Goal: Check status: Check status

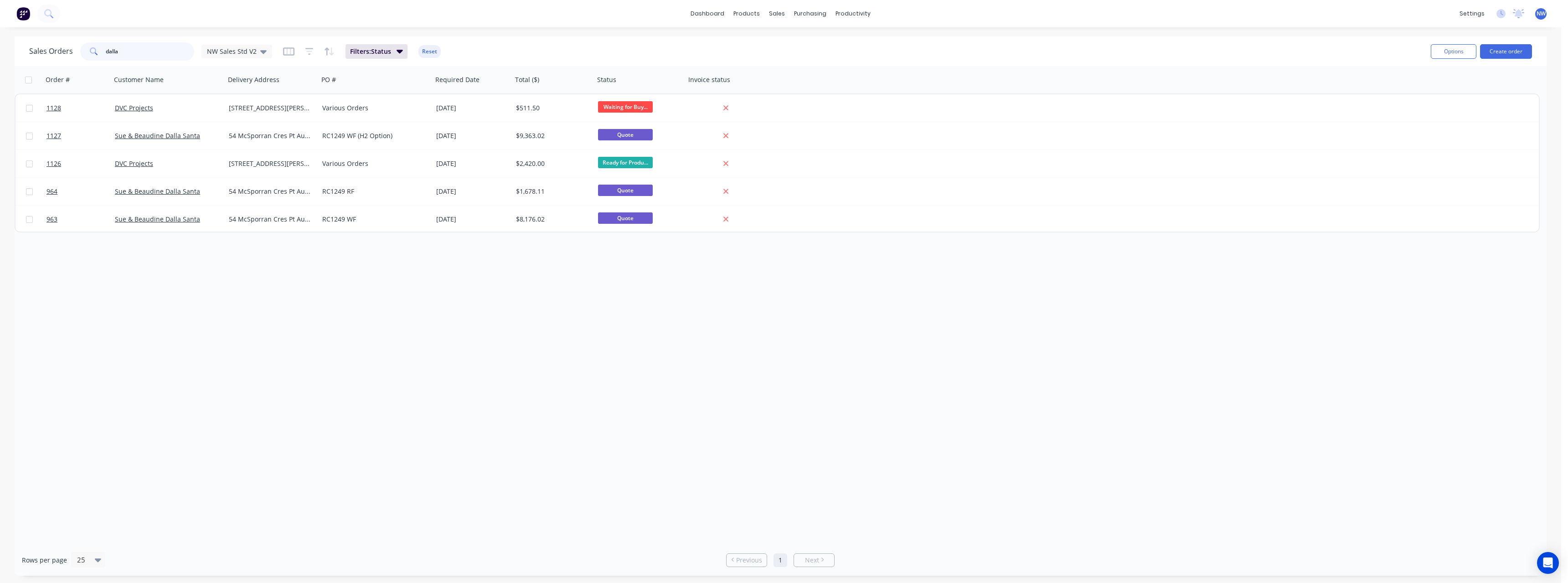
drag, startPoint x: 124, startPoint y: 55, endPoint x: 90, endPoint y: 56, distance: 34.0
click at [90, 56] on div "dalla" at bounding box center [136, 51] width 114 height 18
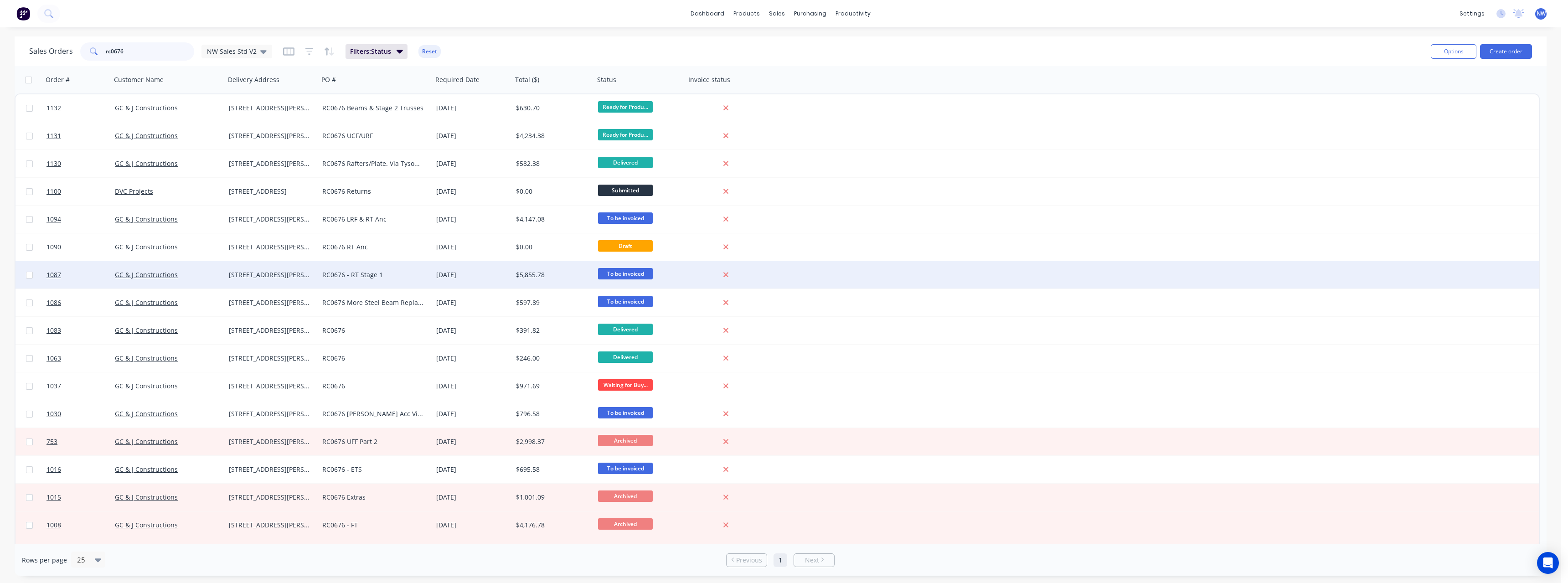
type input "rc0676"
click at [399, 274] on div "RC0676 - RT Stage 1" at bounding box center [372, 275] width 101 height 9
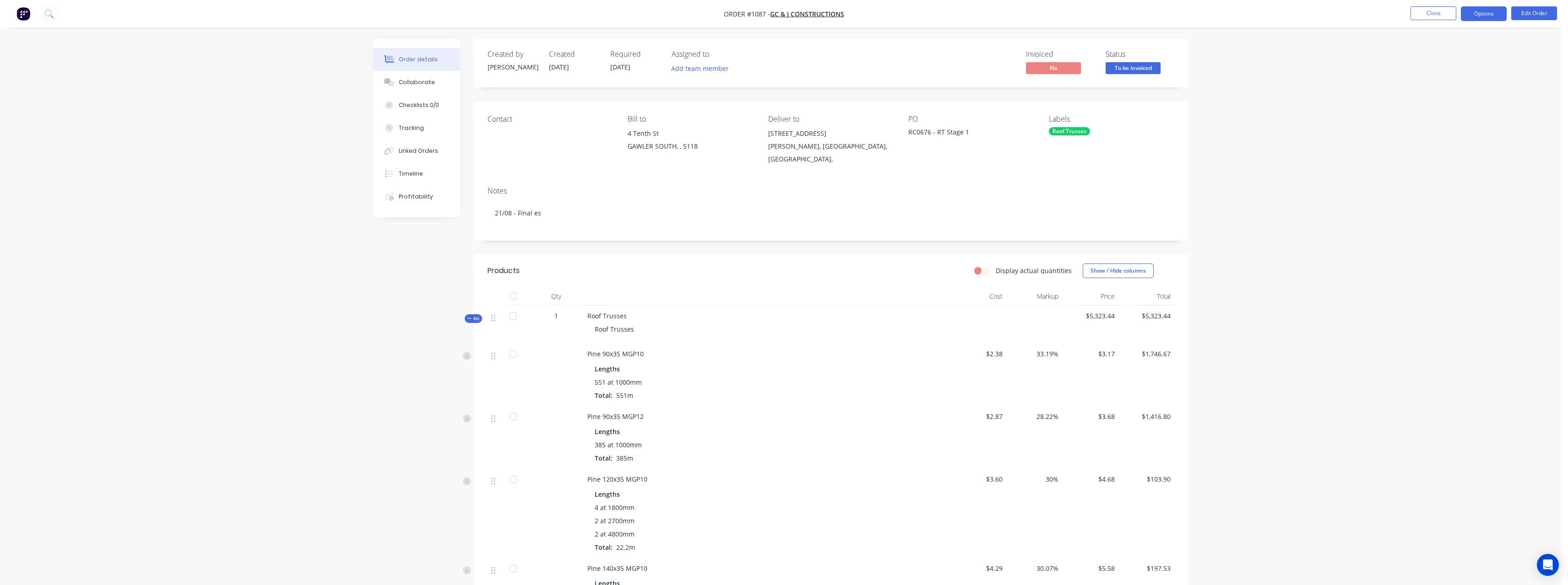
click at [1477, 17] on button "Options" at bounding box center [1483, 13] width 45 height 14
click at [1450, 128] on div "Delivery Docket" at bounding box center [1455, 129] width 84 height 14
click at [1439, 75] on div "With pricing" at bounding box center [1455, 74] width 84 height 14
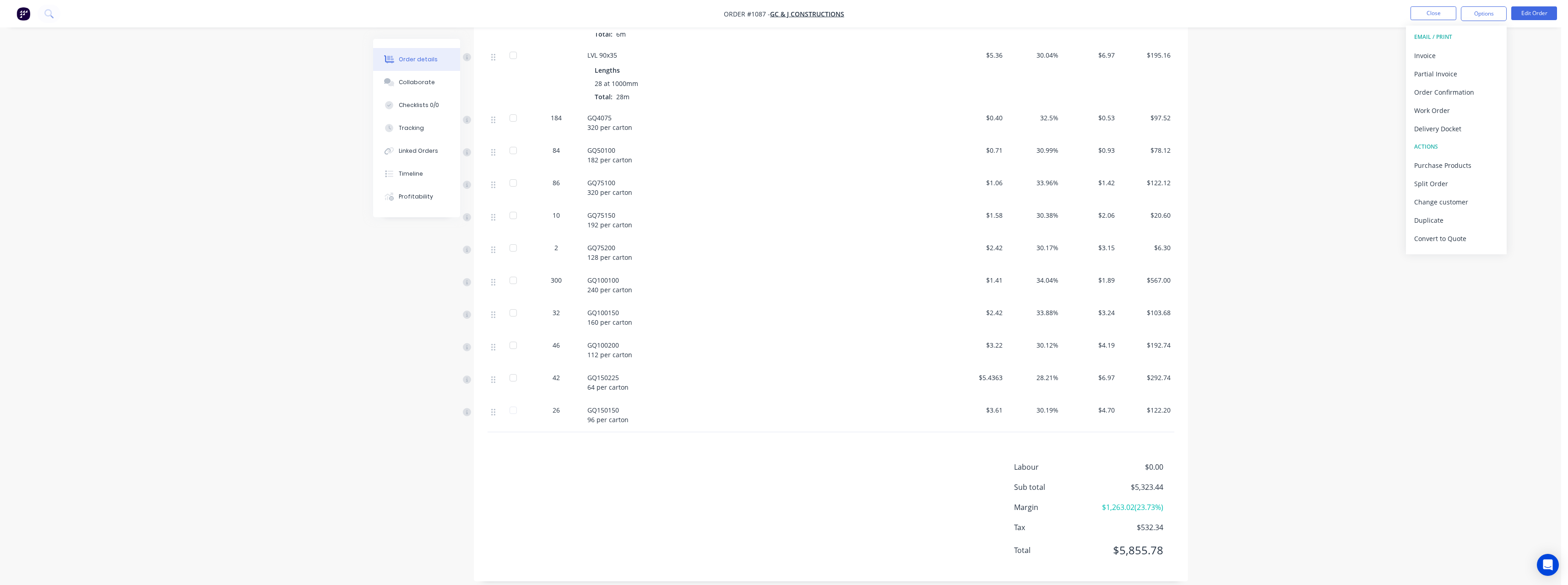
scroll to position [680, 0]
click at [1442, 14] on button "Close" at bounding box center [1433, 13] width 45 height 14
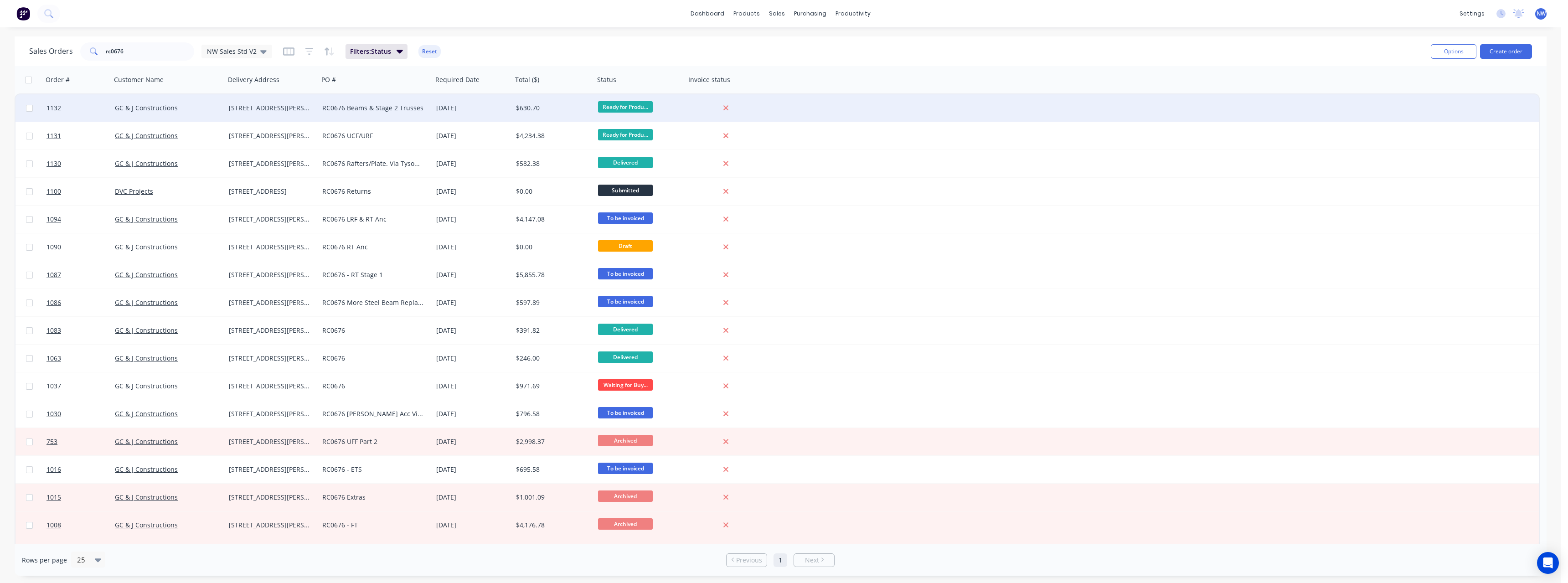
click at [368, 115] on div "RC0676 Beams & Stage 2 Trusses" at bounding box center [375, 108] width 114 height 27
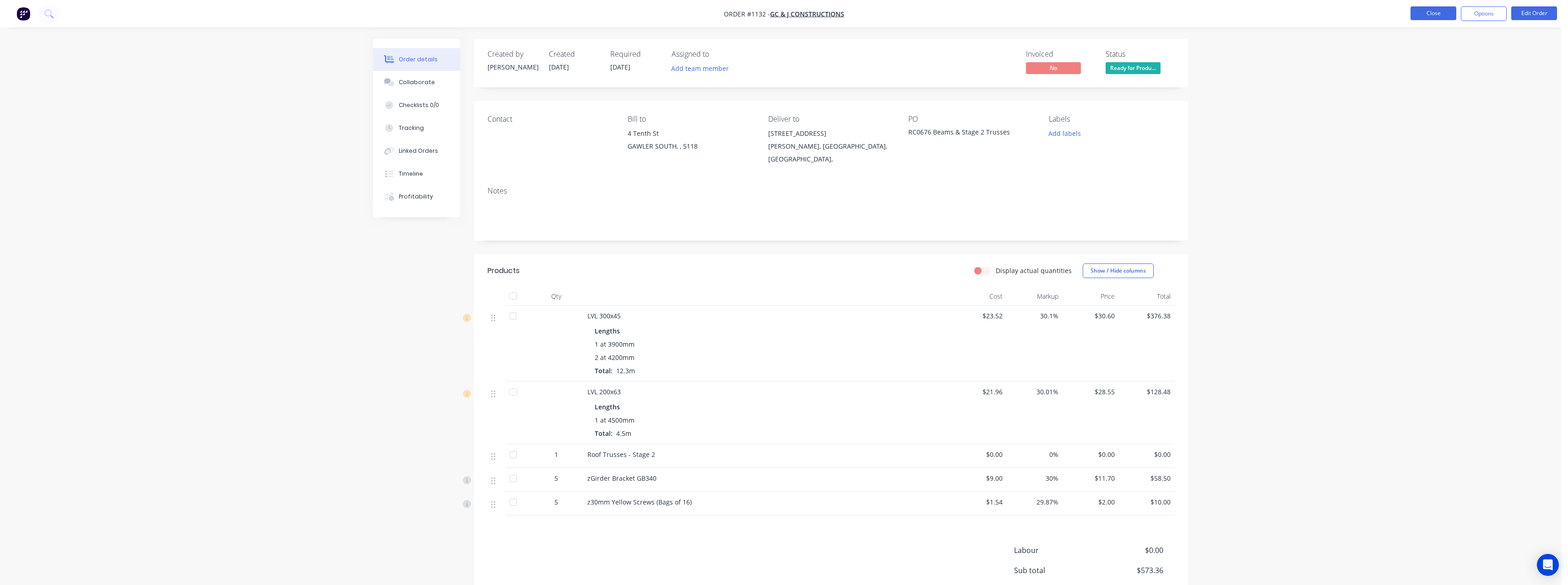
click at [1416, 18] on button "Close" at bounding box center [1433, 13] width 45 height 14
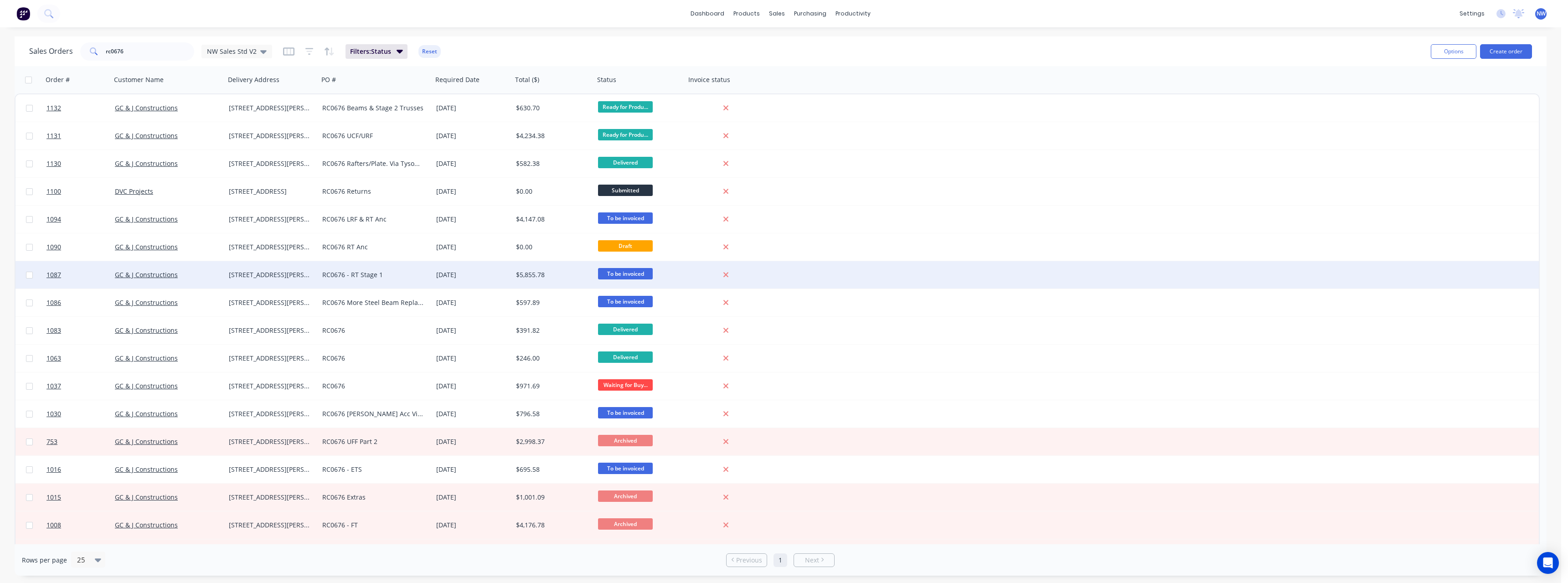
click at [200, 277] on div "GC & J Constructions" at bounding box center [165, 275] width 101 height 9
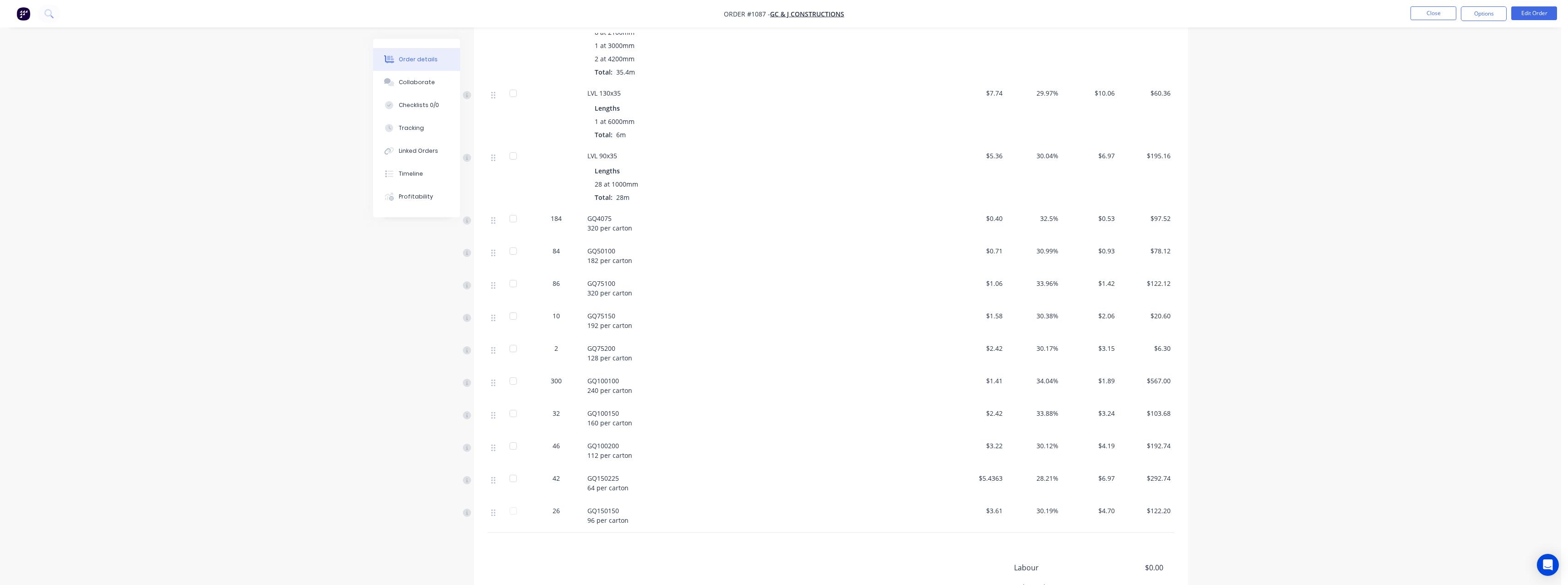
scroll to position [595, 0]
